Goal: Information Seeking & Learning: Understand process/instructions

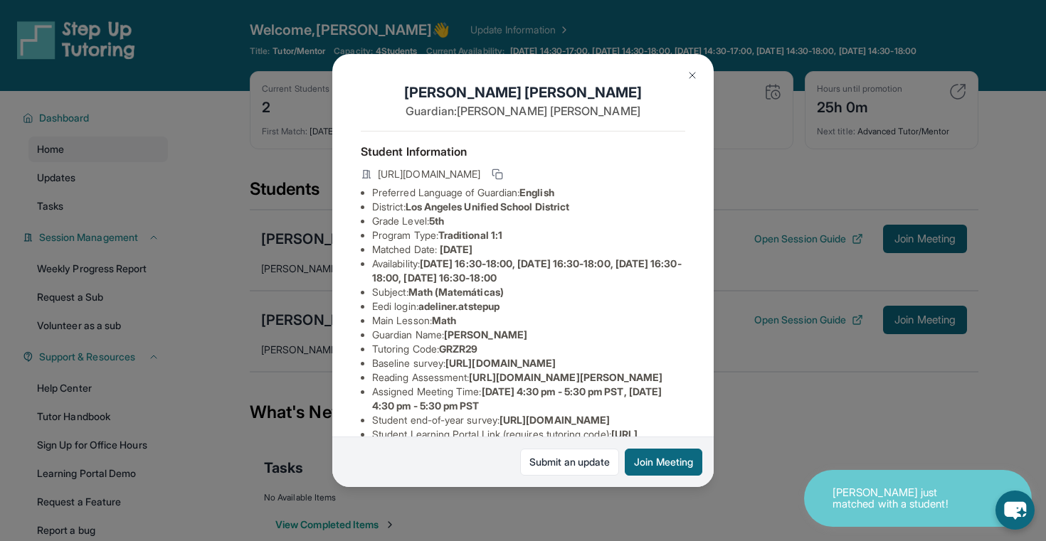
scroll to position [102, 0]
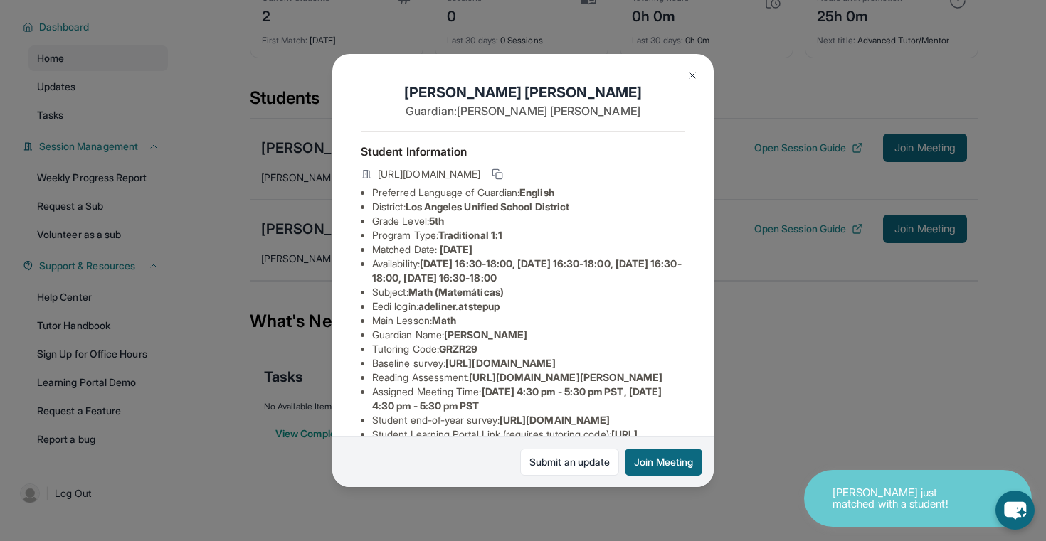
click at [694, 67] on button at bounding box center [692, 75] width 28 height 28
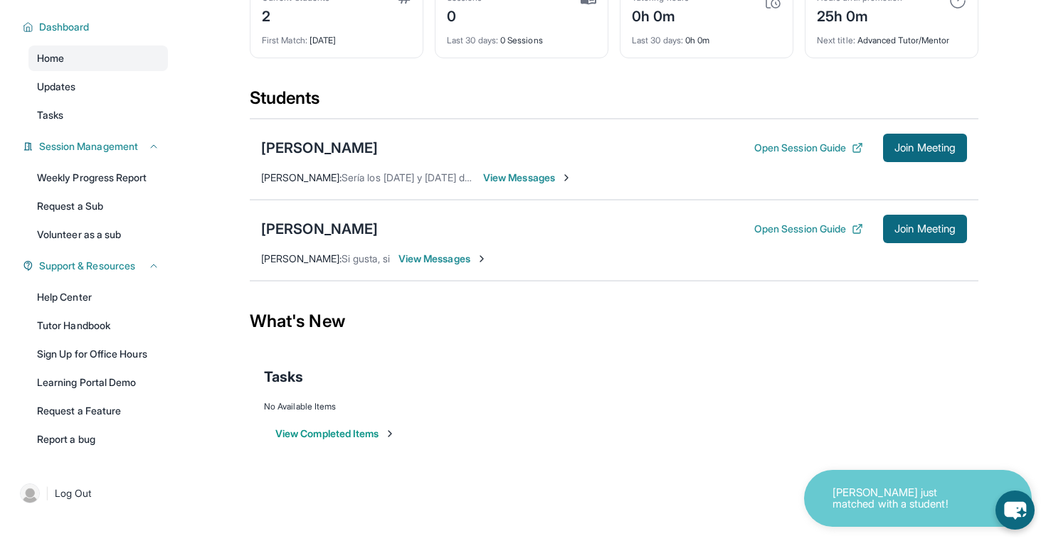
click at [432, 263] on span "View Messages" at bounding box center [442, 259] width 89 height 14
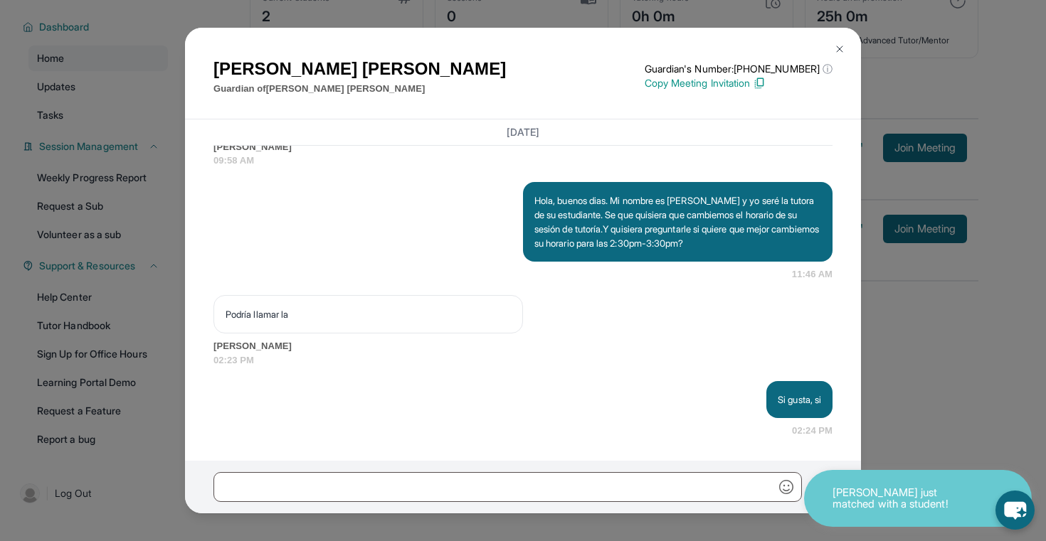
scroll to position [1204, 0]
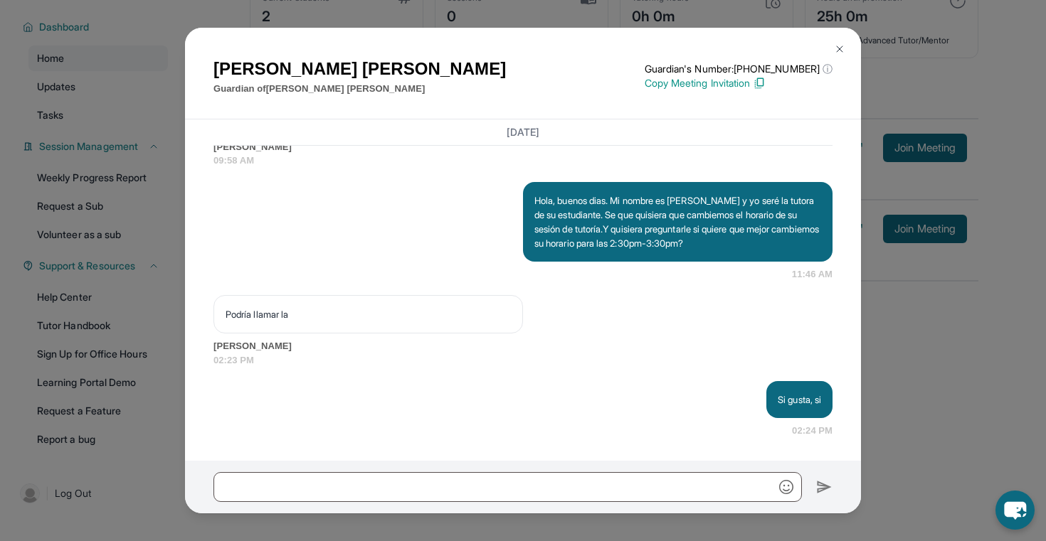
click at [837, 47] on img at bounding box center [839, 48] width 11 height 11
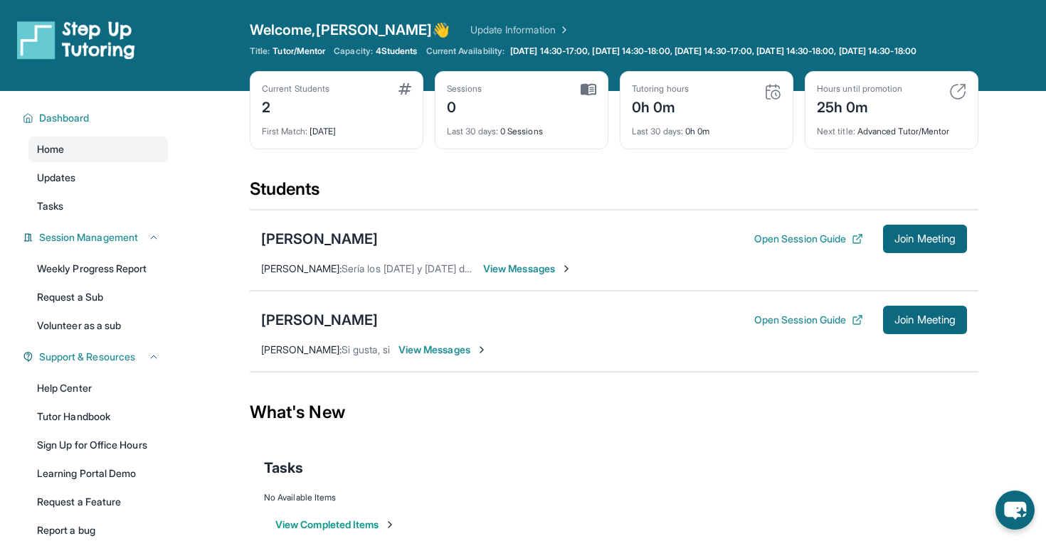
scroll to position [54, 0]
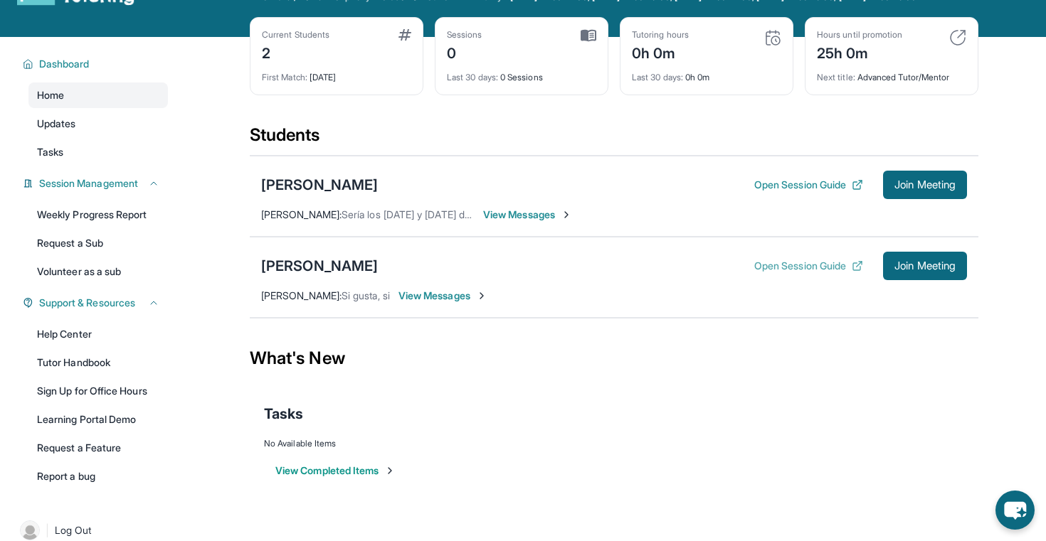
click at [758, 273] on button "Open Session Guide" at bounding box center [808, 266] width 109 height 14
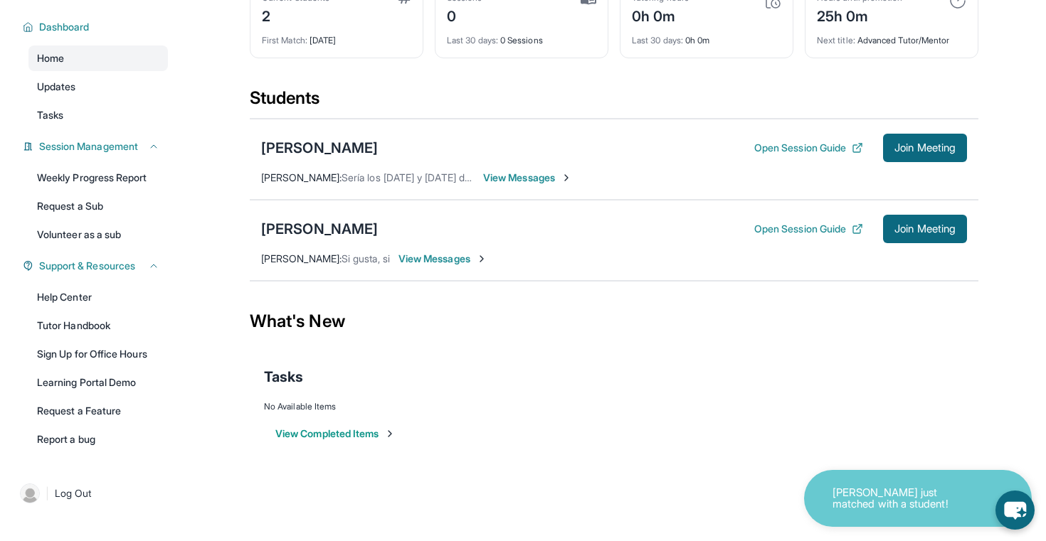
scroll to position [101, 0]
click at [907, 502] on p "[PERSON_NAME] B just matched with a student!" at bounding box center [903, 498] width 142 height 23
click at [1020, 514] on icon "chat-button" at bounding box center [1015, 510] width 42 height 42
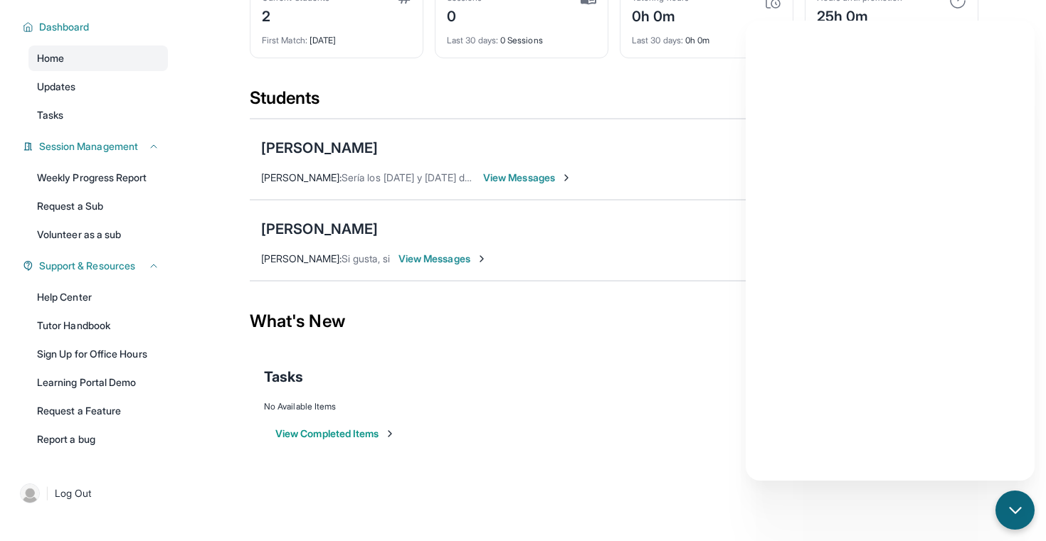
scroll to position [102, 0]
click at [681, 339] on div "What's New" at bounding box center [614, 321] width 728 height 63
click at [695, 316] on div "What's New" at bounding box center [614, 321] width 728 height 63
click at [614, 458] on main "Current Students 2 First Match : [DATE] Sessions 0 Last 30 days : 0 Sessions Tu…" at bounding box center [614, 237] width 728 height 475
click at [1017, 514] on icon "chat-button" at bounding box center [1015, 511] width 18 height 18
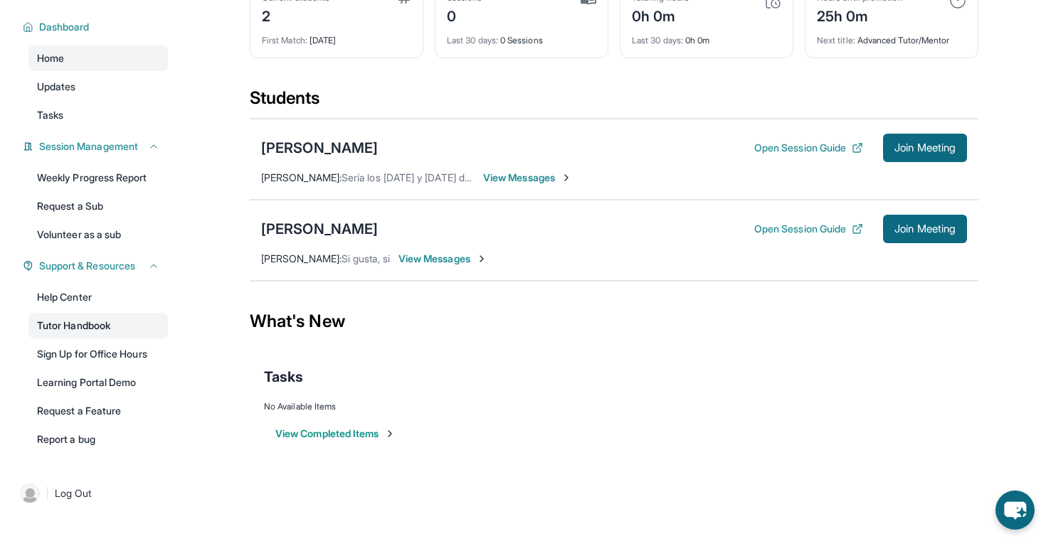
click at [93, 331] on link "Tutor Handbook" at bounding box center [97, 326] width 139 height 26
click at [346, 226] on div "[PERSON_NAME]" at bounding box center [319, 229] width 117 height 20
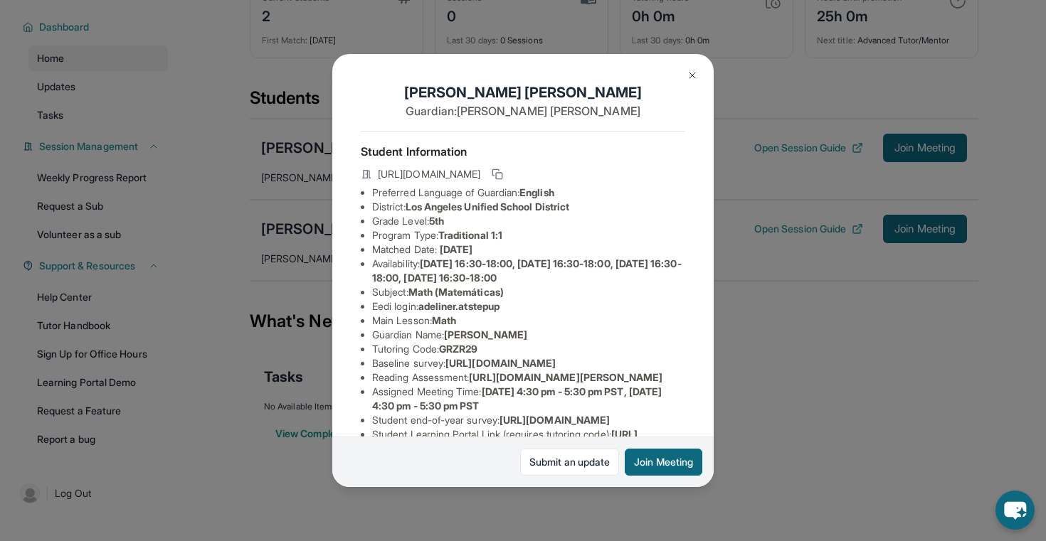
click at [694, 79] on img at bounding box center [691, 75] width 11 height 11
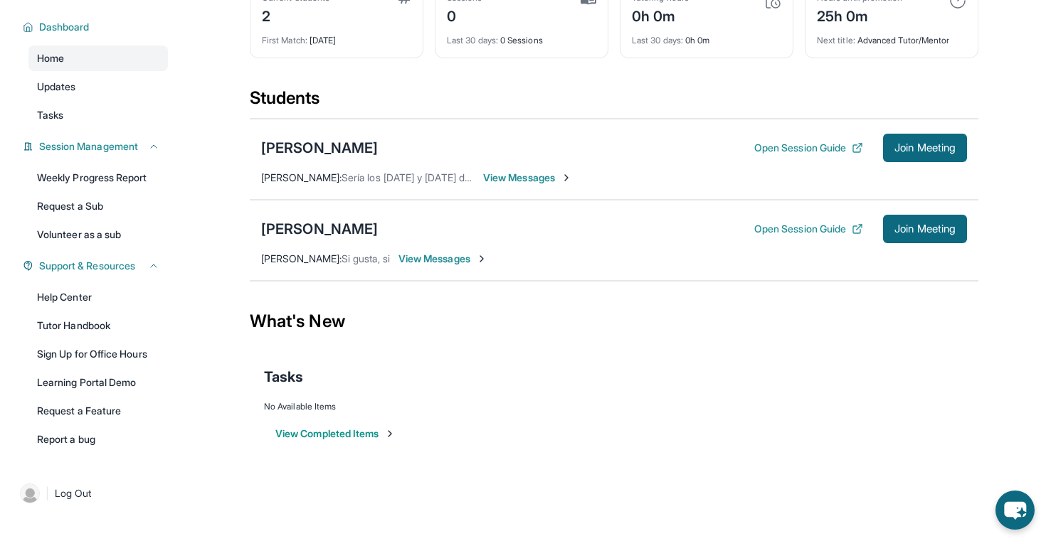
click at [448, 260] on span "View Messages" at bounding box center [442, 259] width 89 height 14
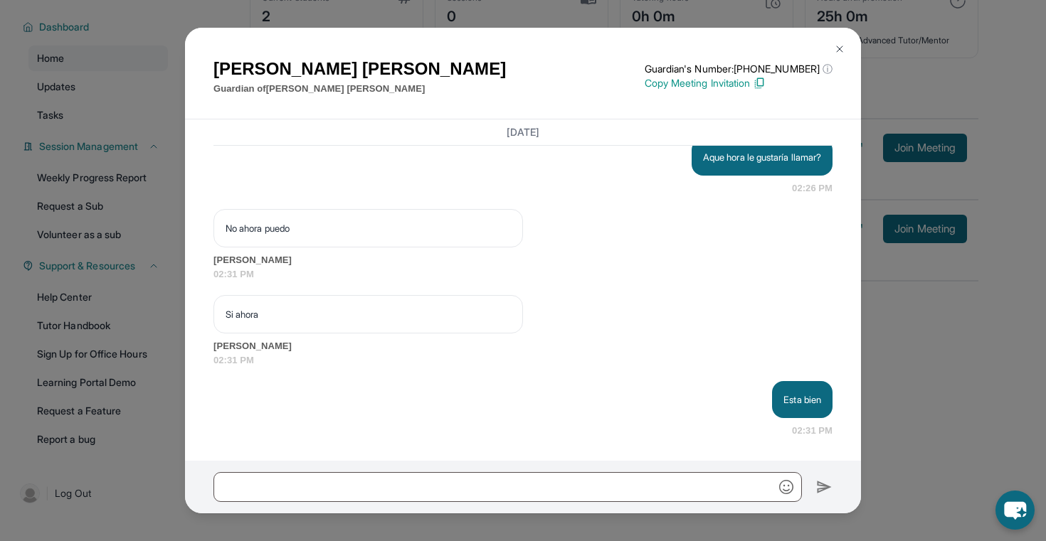
scroll to position [1518, 0]
click at [839, 46] on img at bounding box center [839, 48] width 11 height 11
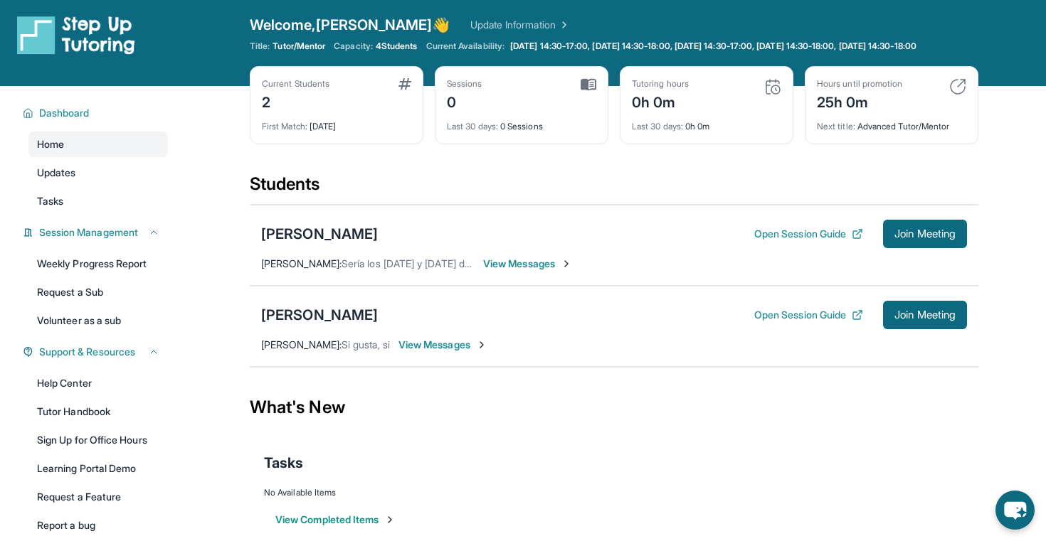
scroll to position [4, 0]
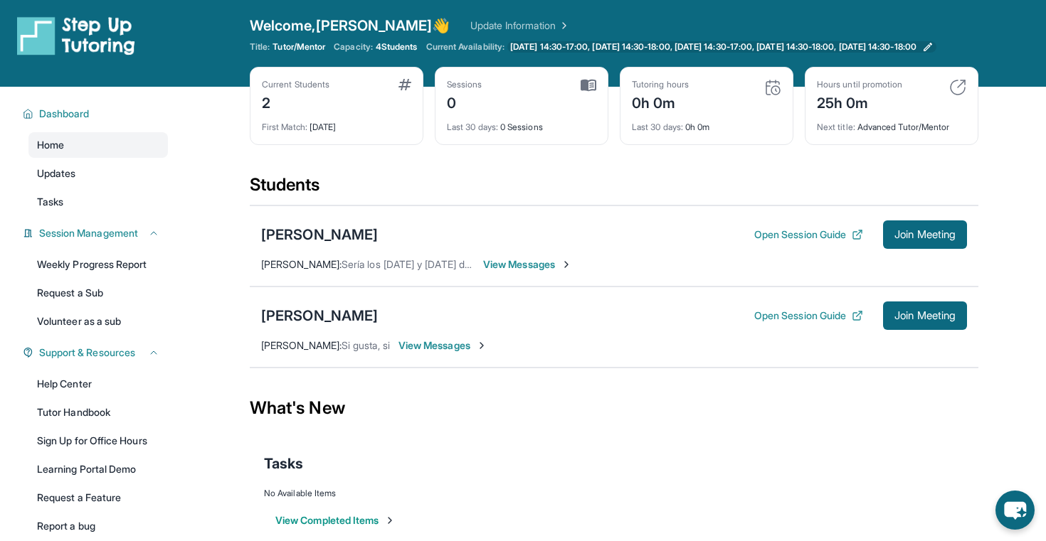
click at [914, 46] on span "[DATE] 14:30-17:00, [DATE] 14:30-18:00, [DATE] 14:30-17:00, [DATE] 14:30-18:00,…" at bounding box center [713, 46] width 406 height 11
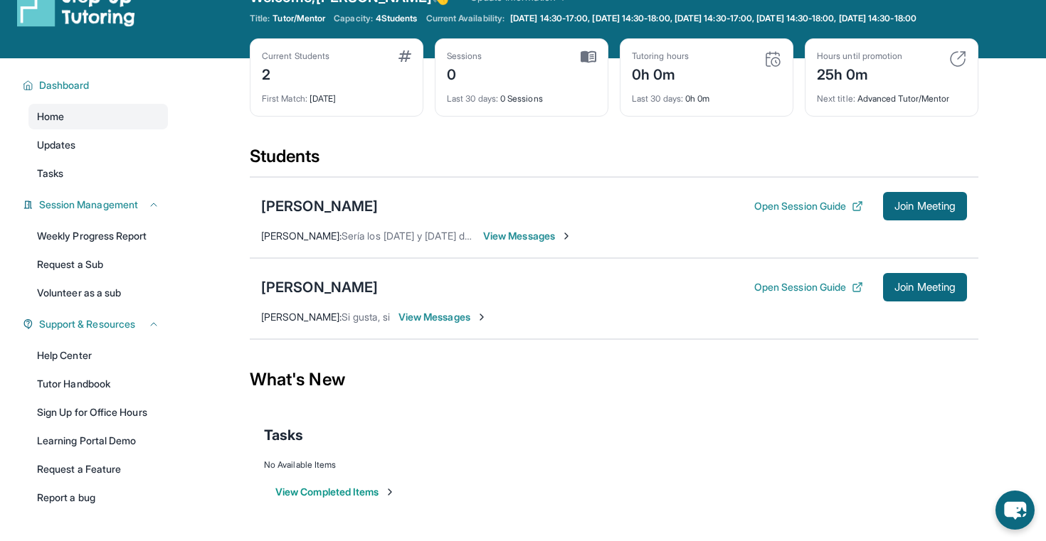
scroll to position [0, 0]
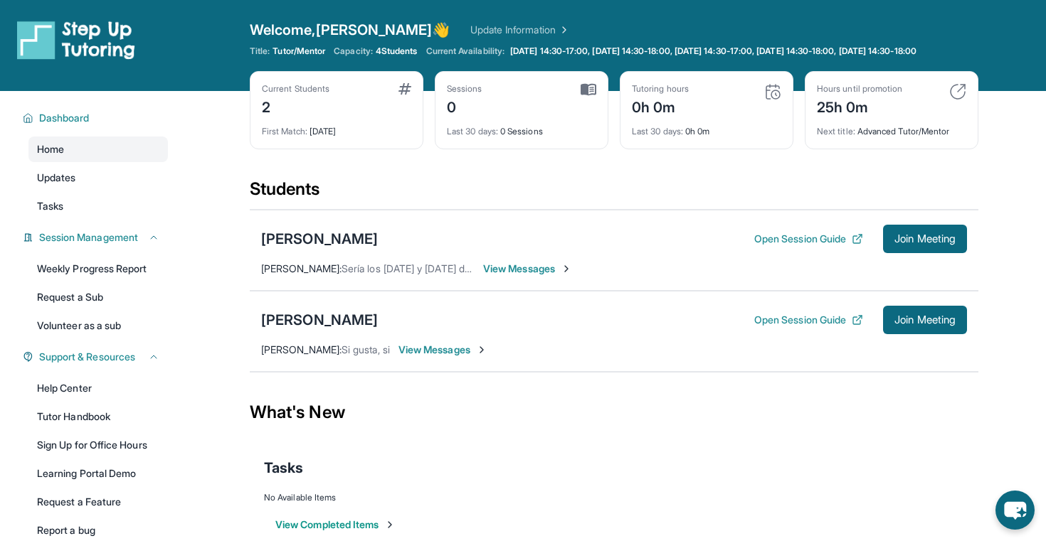
click at [416, 357] on span "View Messages" at bounding box center [442, 350] width 89 height 14
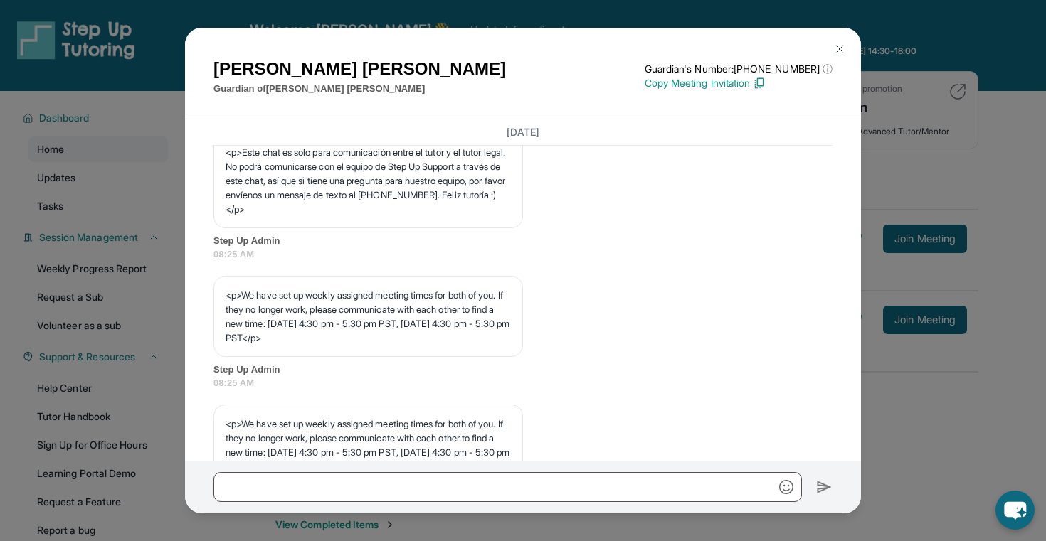
scroll to position [530, 0]
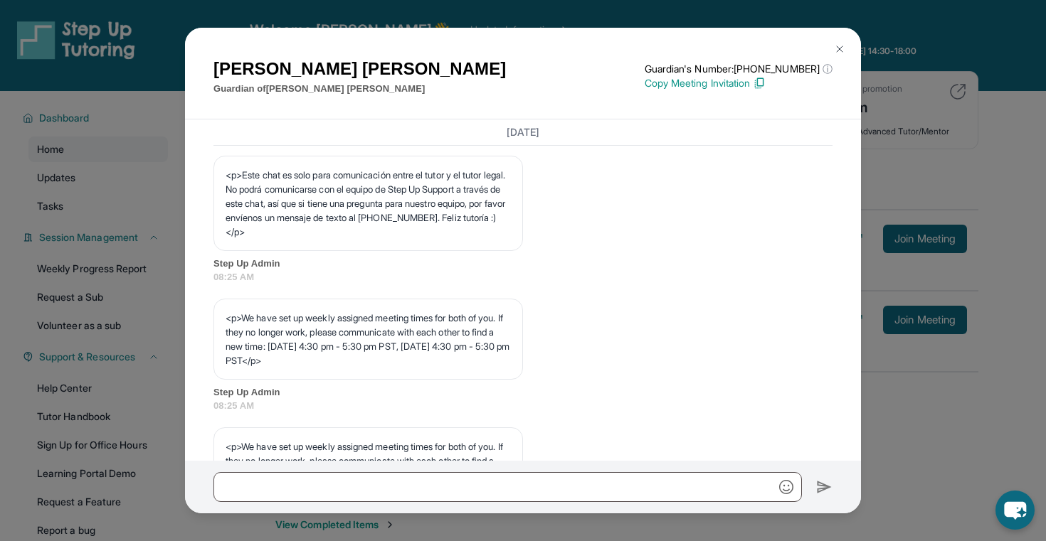
click at [841, 50] on img at bounding box center [839, 48] width 11 height 11
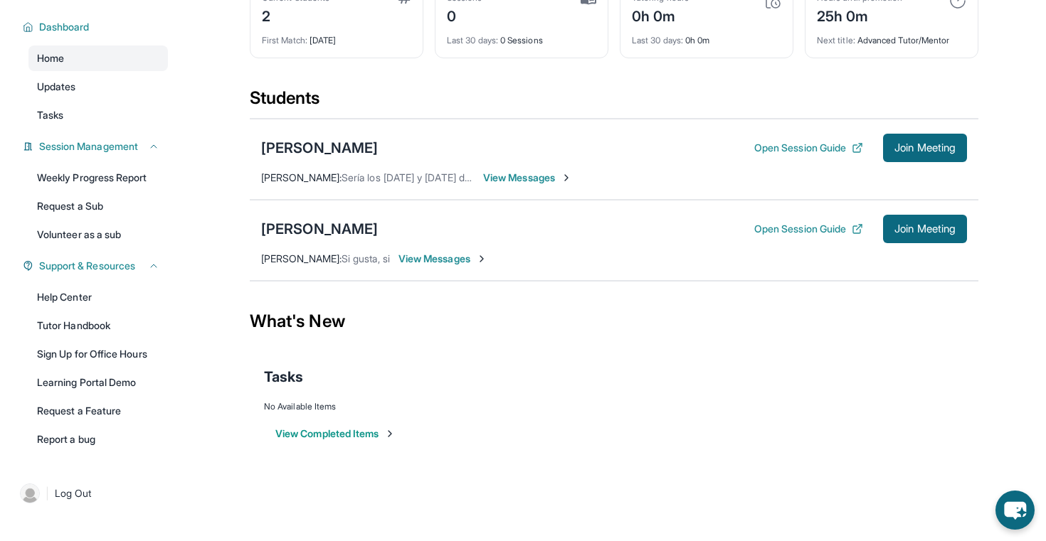
scroll to position [102, 0]
click at [349, 231] on div "[PERSON_NAME]" at bounding box center [319, 229] width 117 height 20
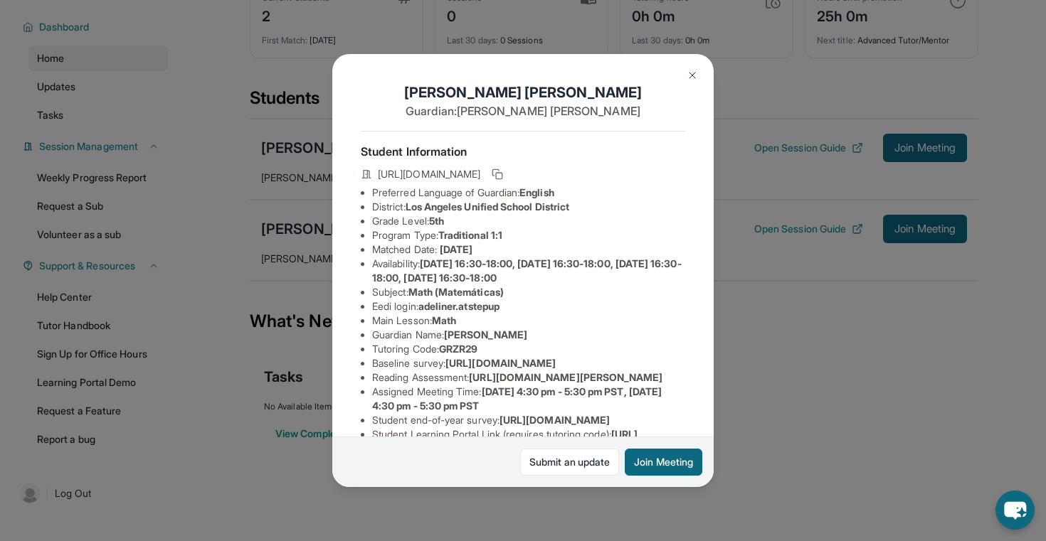
click at [692, 77] on img at bounding box center [691, 75] width 11 height 11
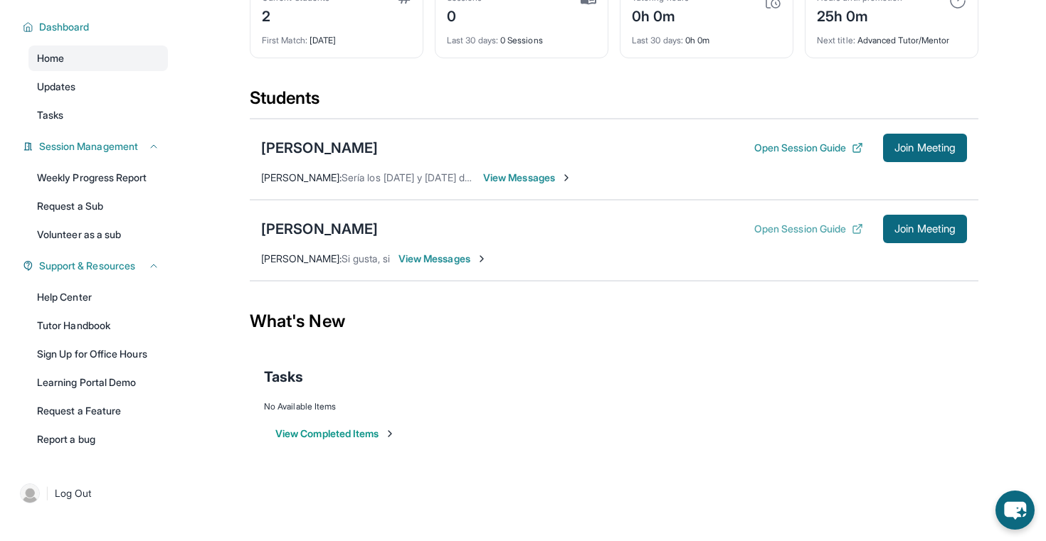
click at [795, 226] on button "Open Session Guide" at bounding box center [808, 229] width 109 height 14
click at [92, 356] on link "Sign Up for Office Hours" at bounding box center [97, 354] width 139 height 26
drag, startPoint x: 132, startPoint y: 322, endPoint x: 146, endPoint y: 403, distance: 82.2
click at [100, 115] on link "Tasks" at bounding box center [97, 115] width 139 height 26
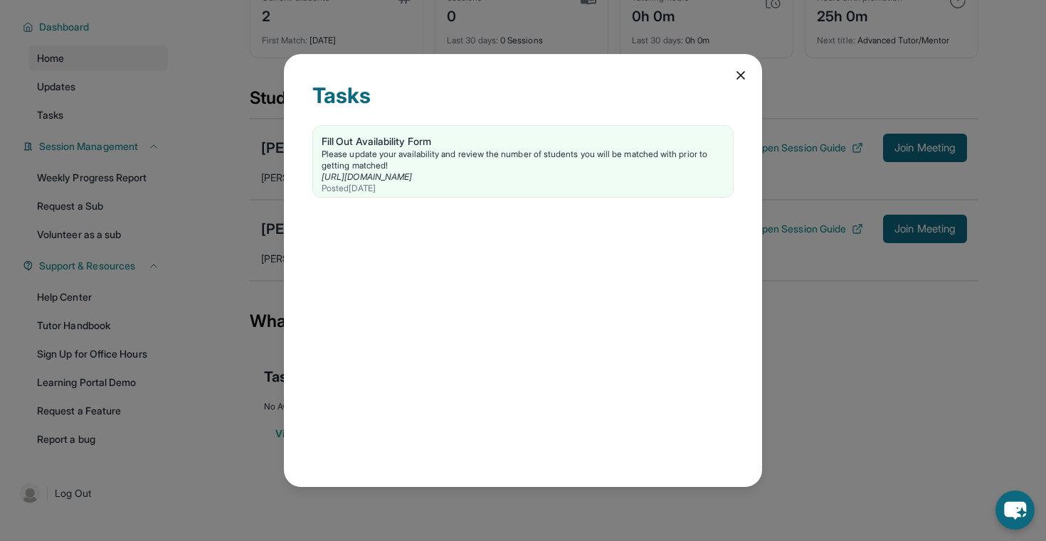
click at [737, 75] on icon at bounding box center [740, 75] width 14 height 14
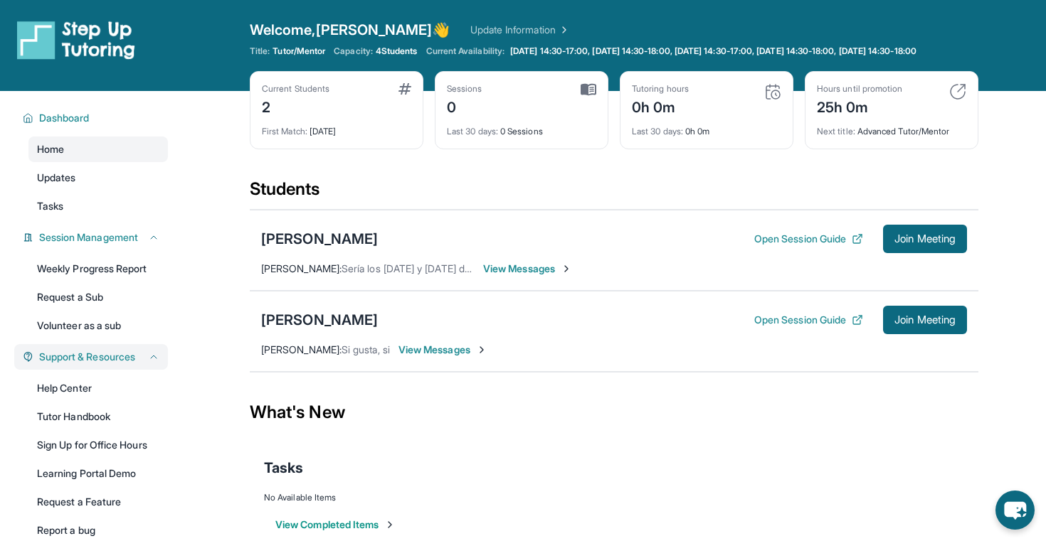
scroll to position [12, 0]
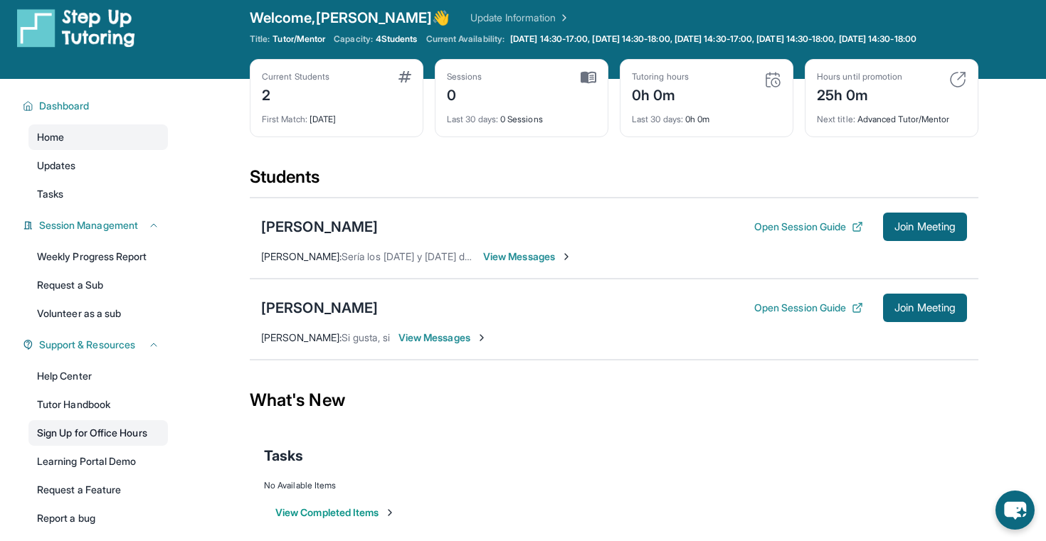
click at [113, 446] on link "Sign Up for Office Hours" at bounding box center [97, 433] width 139 height 26
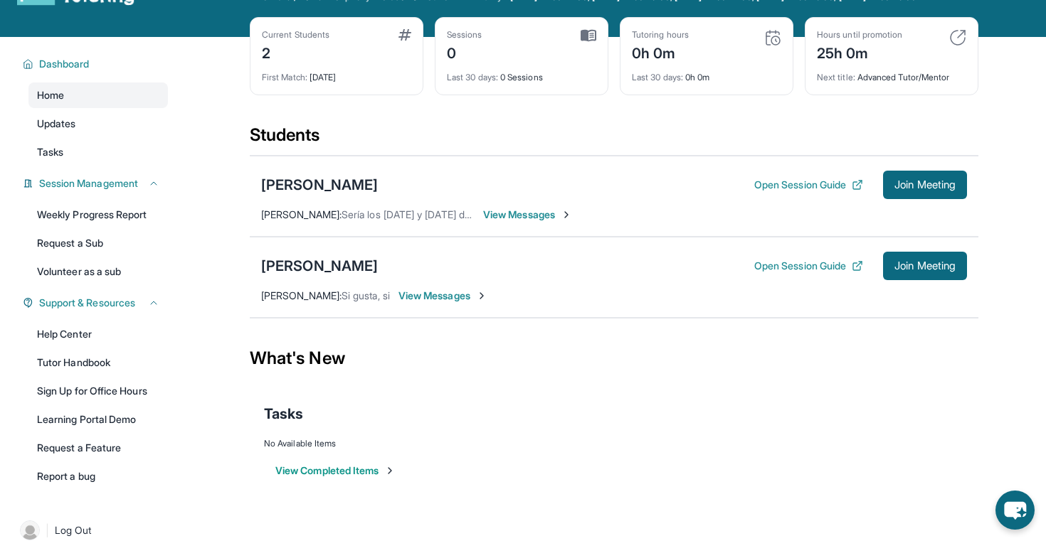
scroll to position [53, 0]
